Goal: Check status

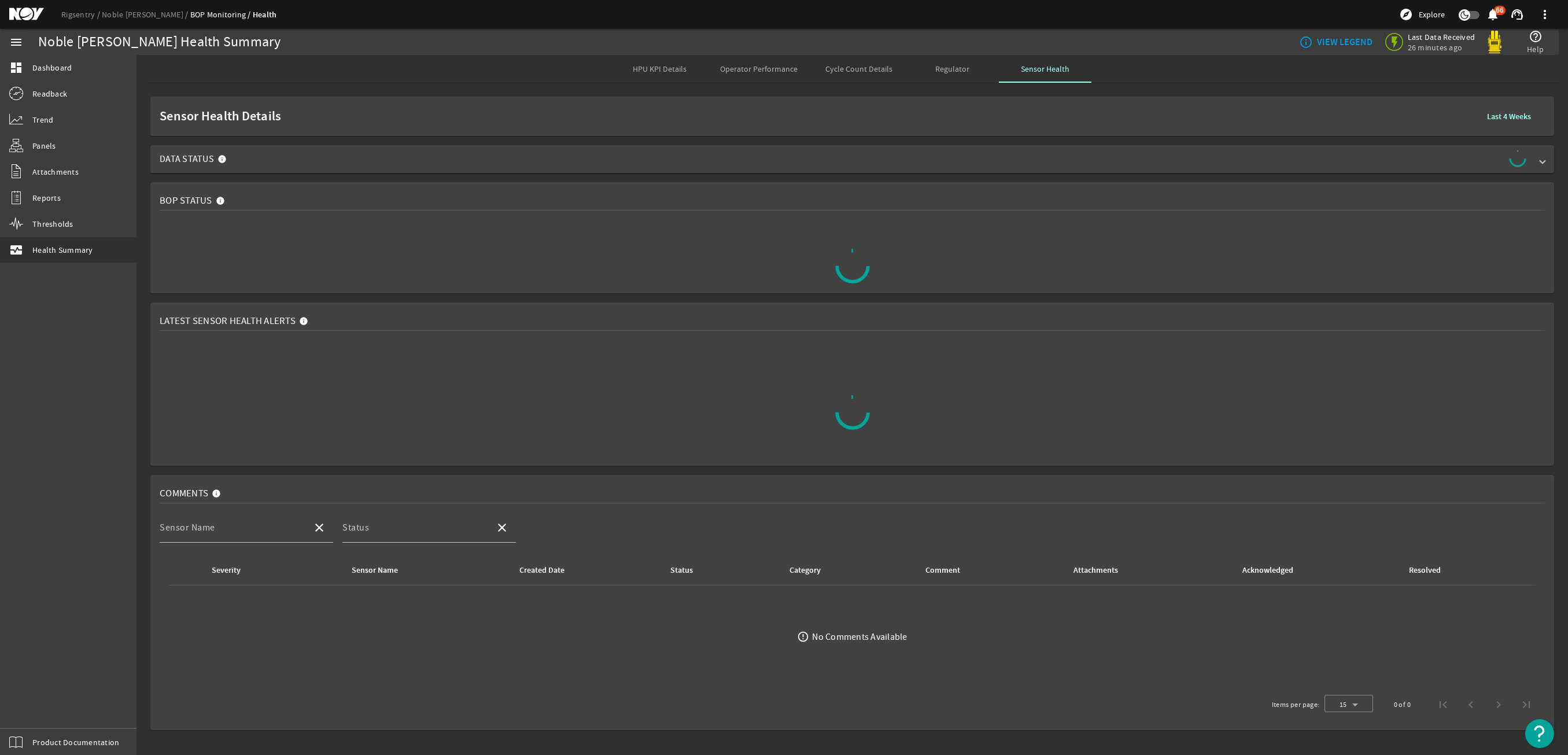
click at [1030, 166] on span "Data Status" at bounding box center [850, 159] width 1381 height 19
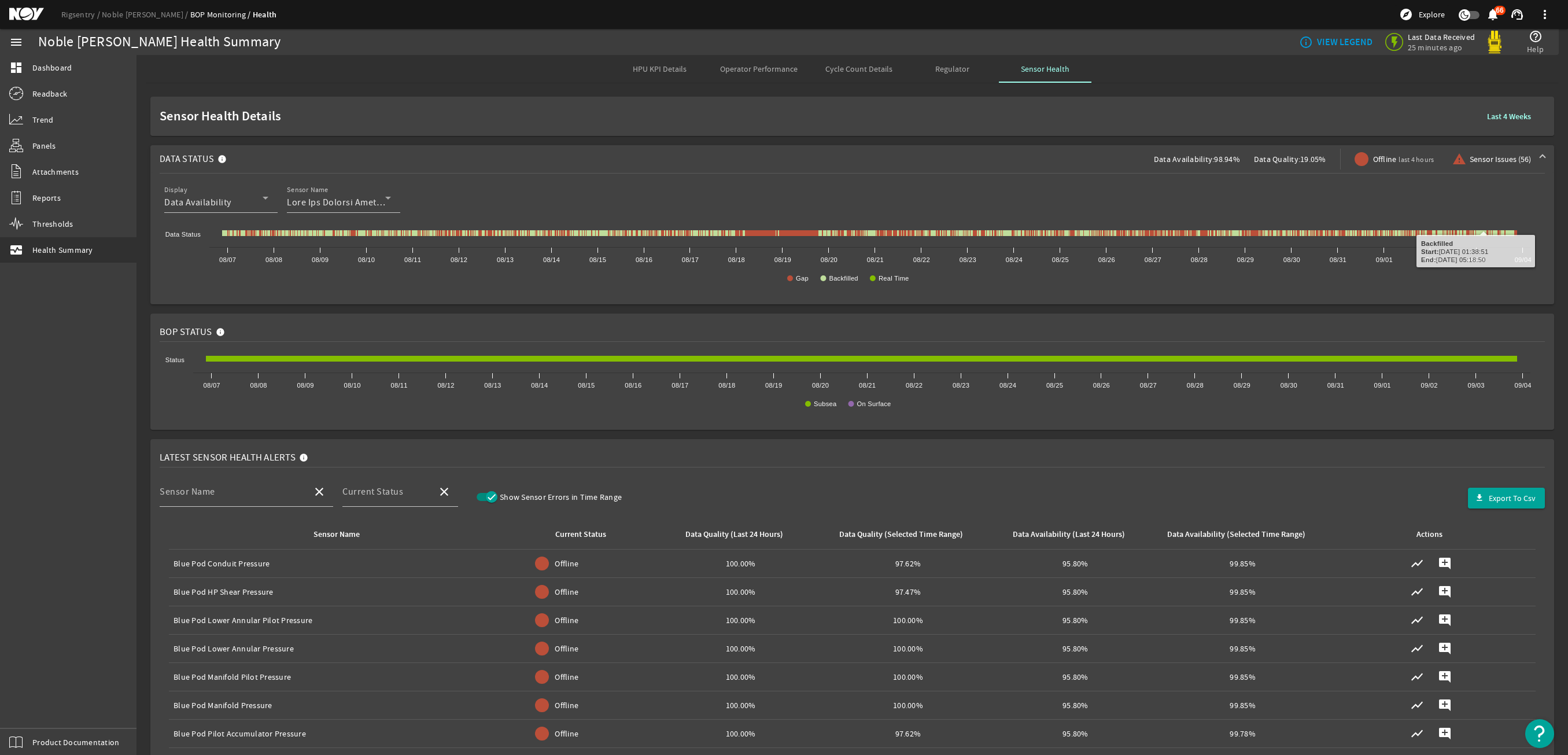
click at [1537, 158] on mat-expansion-panel-header "Data Status Data Availability: 98.94% Data Quality: 19.05% Offline last 4 hours…" at bounding box center [852, 159] width 1403 height 28
